Goal: Navigation & Orientation: Understand site structure

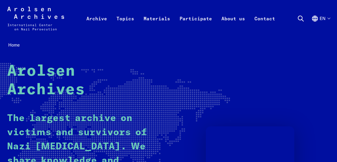
click at [97, 19] on link "Archive" at bounding box center [97, 26] width 30 height 24
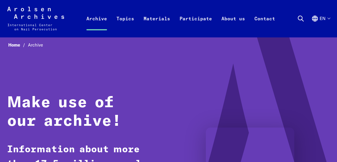
click at [129, 22] on link "Topics" at bounding box center [125, 26] width 27 height 24
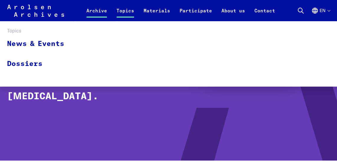
scroll to position [126, 0]
